Goal: Task Accomplishment & Management: Use online tool/utility

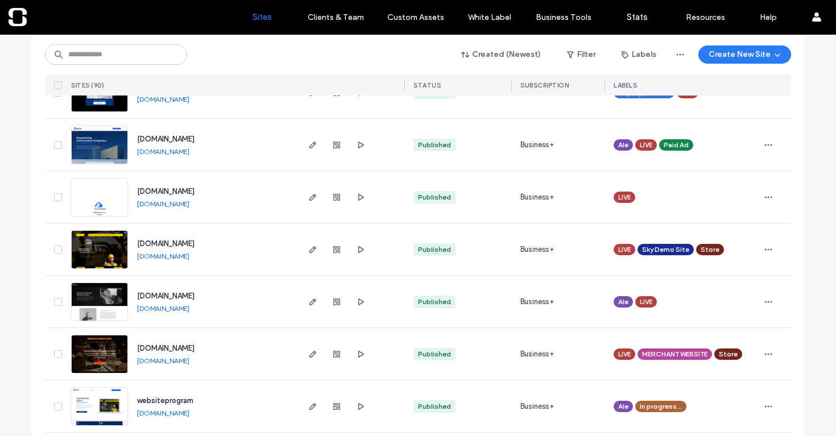
scroll to position [847, 0]
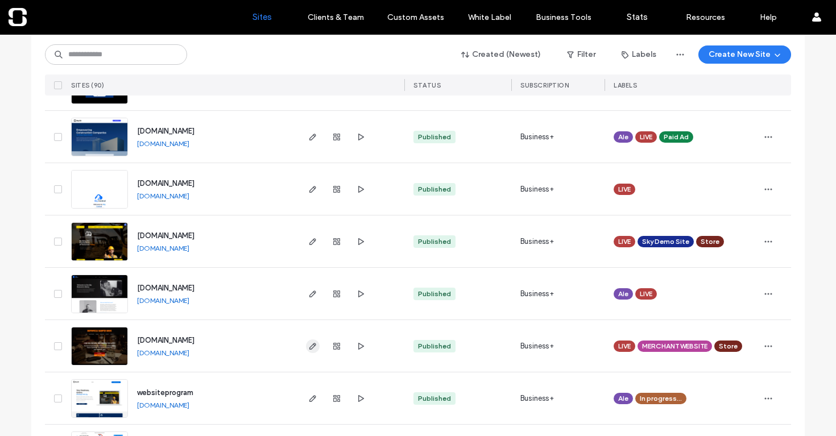
click at [313, 344] on icon "button" at bounding box center [312, 346] width 9 height 9
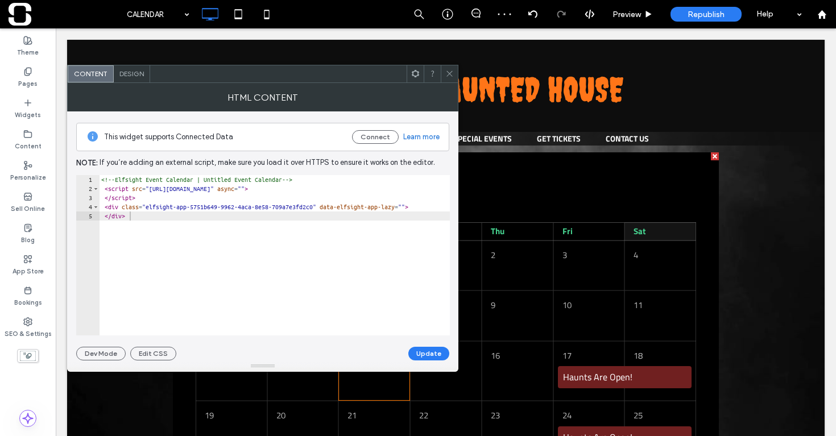
click at [448, 73] on icon at bounding box center [449, 73] width 9 height 9
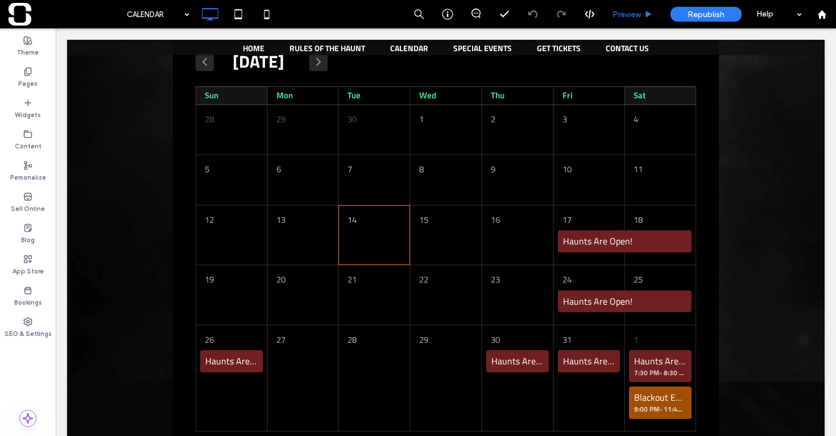
click at [632, 18] on span "Preview" at bounding box center [627, 15] width 28 height 10
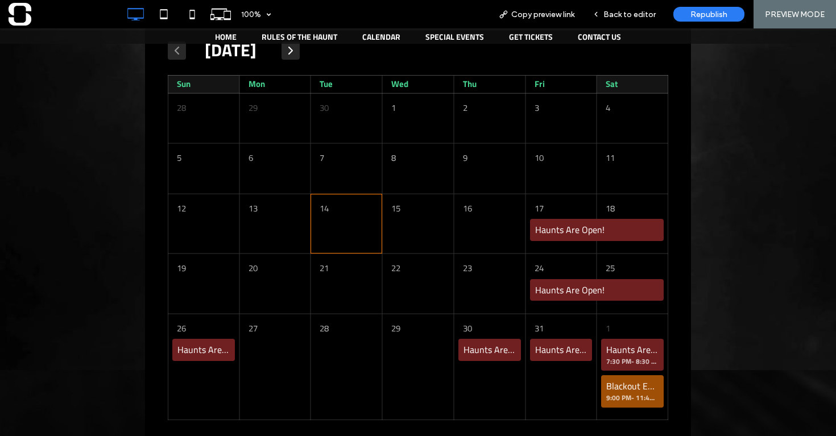
click at [297, 55] on span "button" at bounding box center [291, 50] width 14 height 11
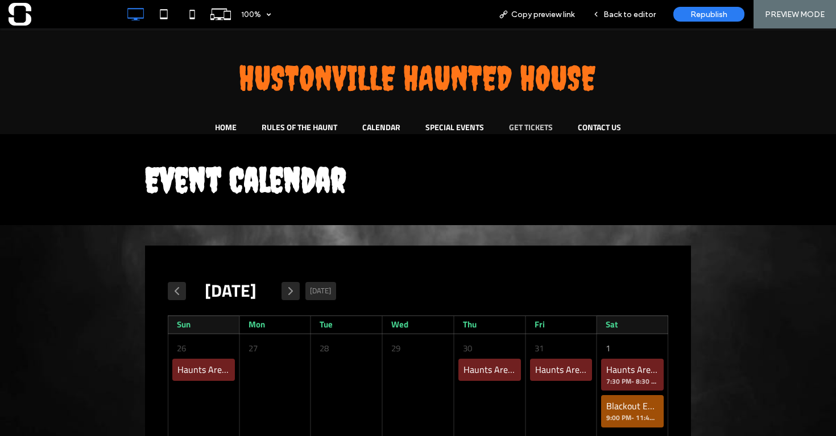
click at [530, 123] on span "GET TICKETS" at bounding box center [531, 127] width 44 height 12
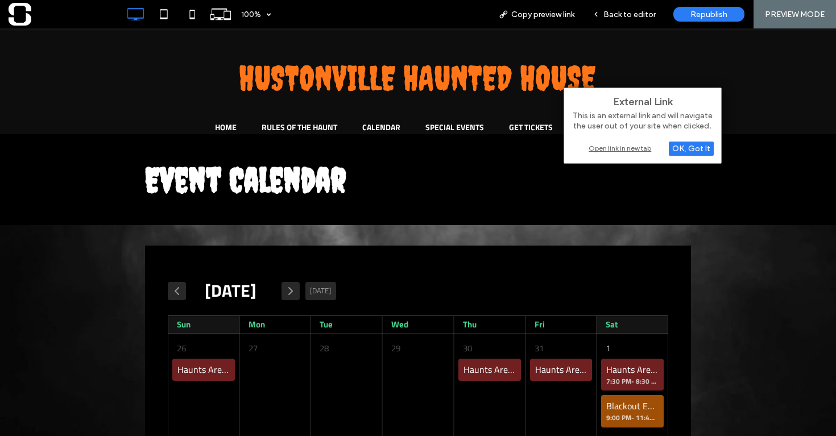
click at [638, 147] on div "Open link in new tab" at bounding box center [643, 148] width 142 height 12
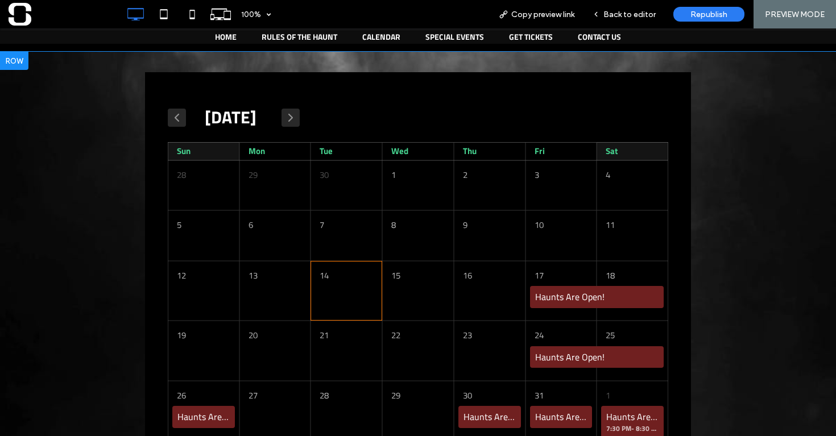
click at [563, 295] on span at bounding box center [418, 247] width 546 height 351
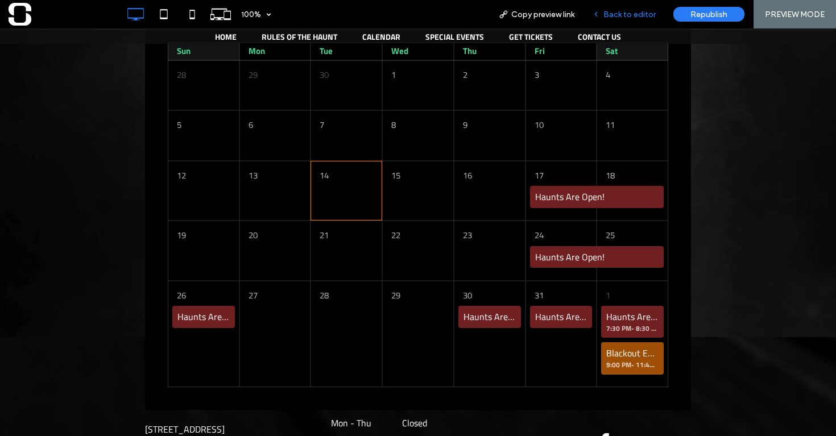
click at [622, 20] on div "Back to editor" at bounding box center [624, 14] width 81 height 28
click at [633, 11] on span "Back to editor" at bounding box center [629, 15] width 52 height 10
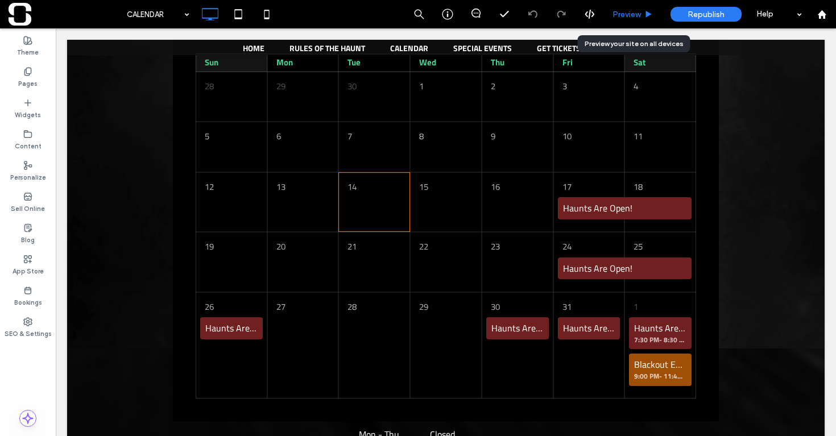
click at [626, 10] on span "Preview" at bounding box center [627, 15] width 28 height 10
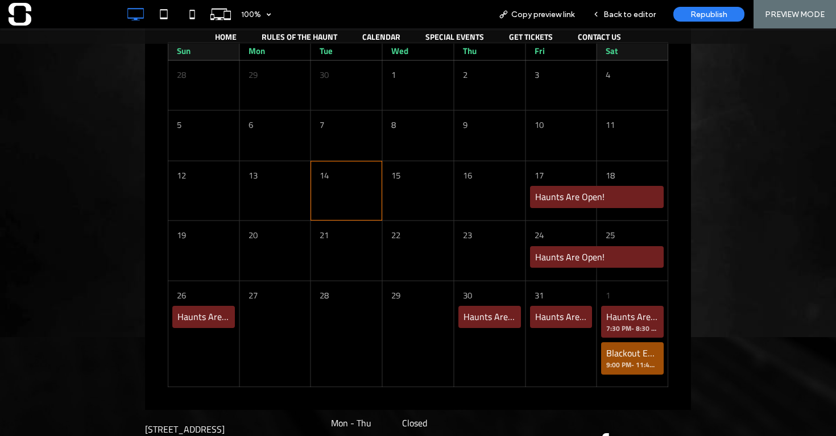
click at [573, 259] on div "Haunts Are Open!" at bounding box center [570, 257] width 71 height 13
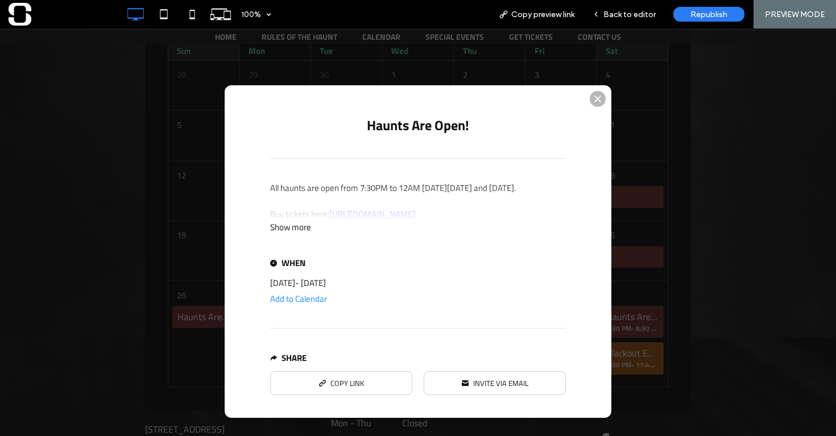
click at [303, 234] on div "Show more" at bounding box center [418, 227] width 296 height 13
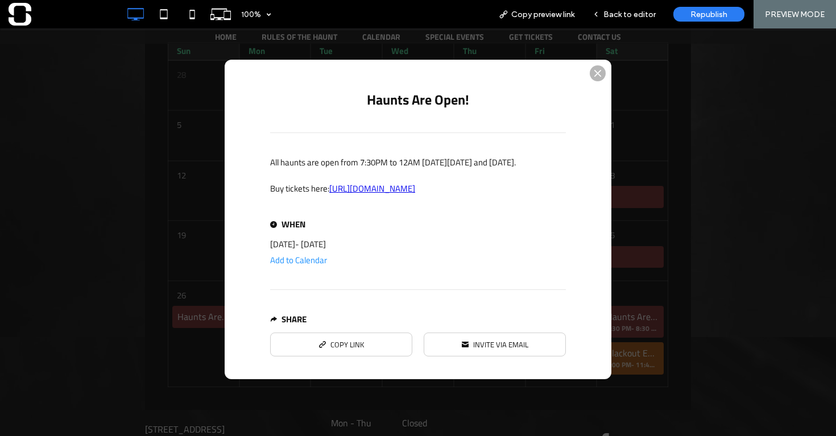
scroll to position [20, 0]
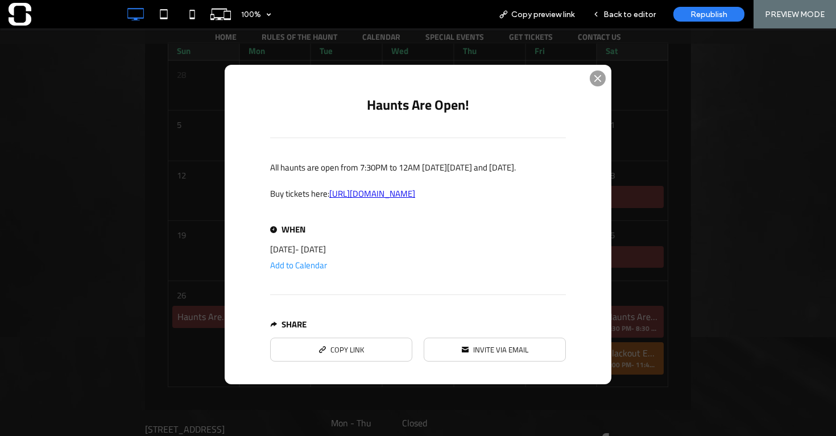
click at [595, 71] on div "Event details popup" at bounding box center [598, 79] width 16 height 16
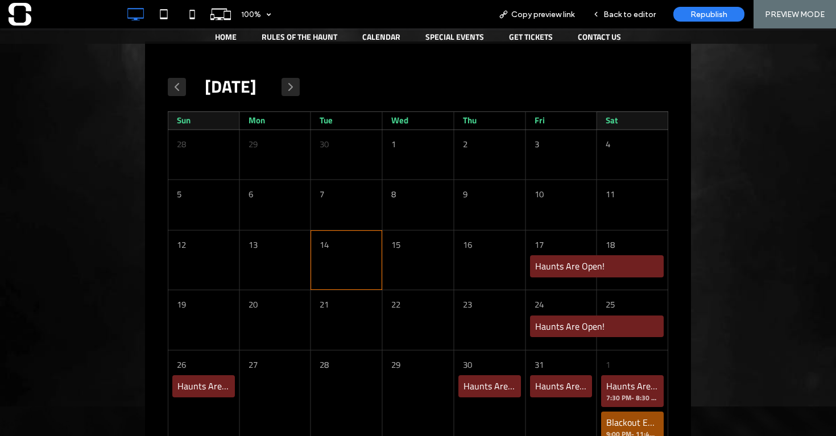
scroll to position [144, 0]
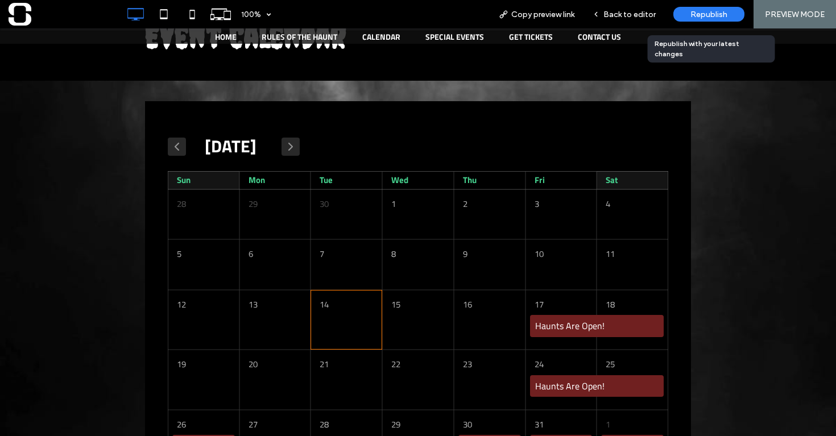
click at [726, 13] on span "Republish" at bounding box center [708, 15] width 37 height 10
